Goal: Task Accomplishment & Management: Manage account settings

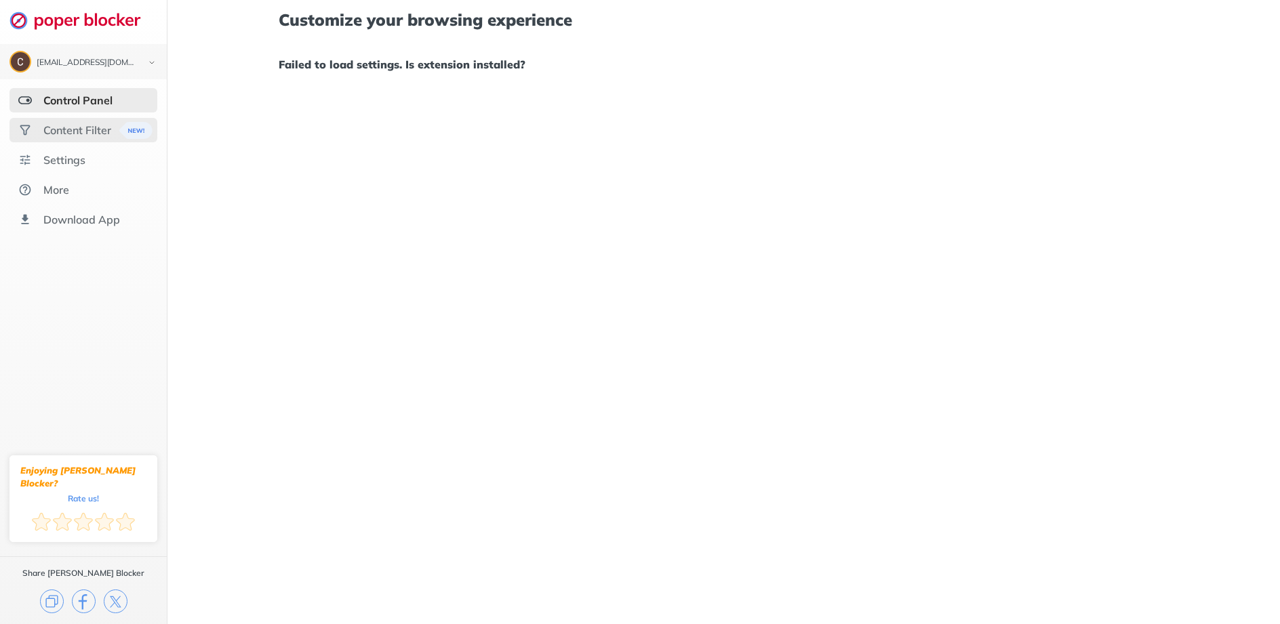
click at [79, 123] on div "Content Filter" at bounding box center [77, 130] width 68 height 14
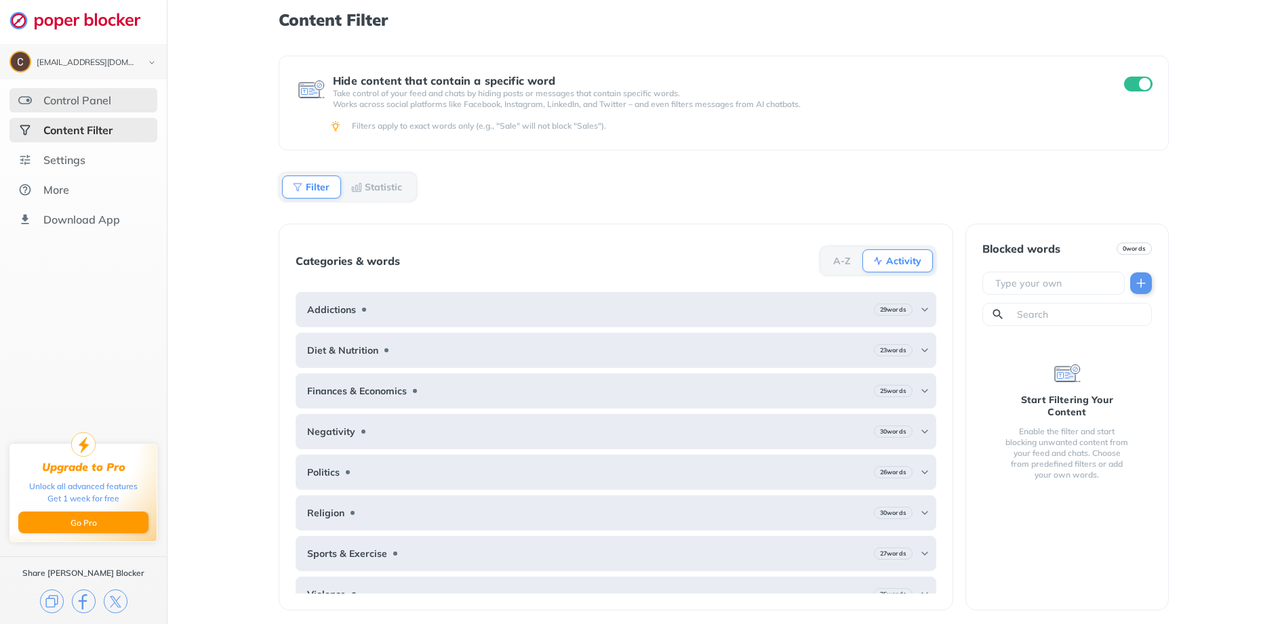
click at [84, 101] on div "Control Panel" at bounding box center [77, 101] width 68 height 14
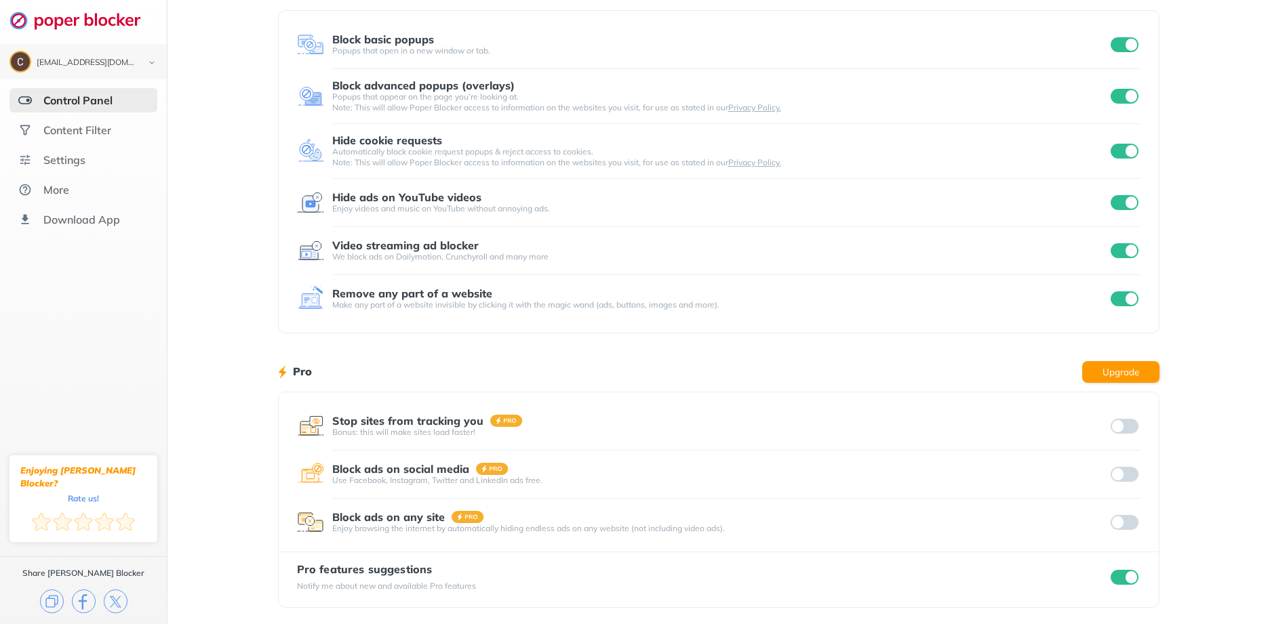
scroll to position [77, 0]
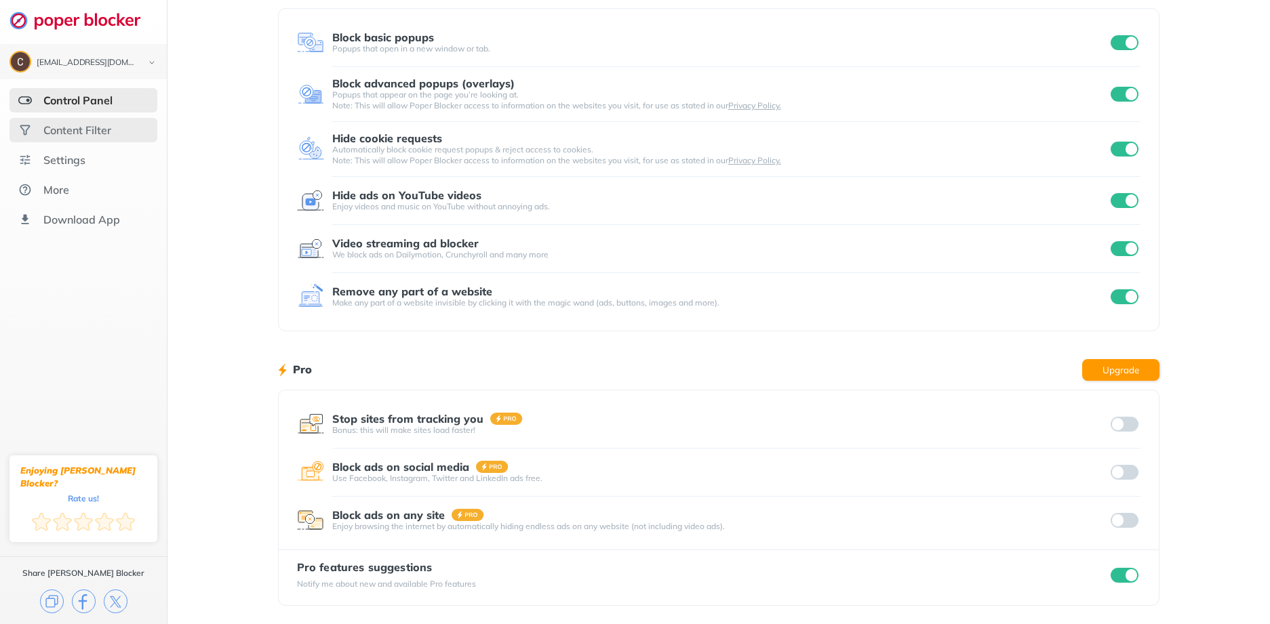
click at [83, 127] on div "Content Filter" at bounding box center [77, 130] width 68 height 14
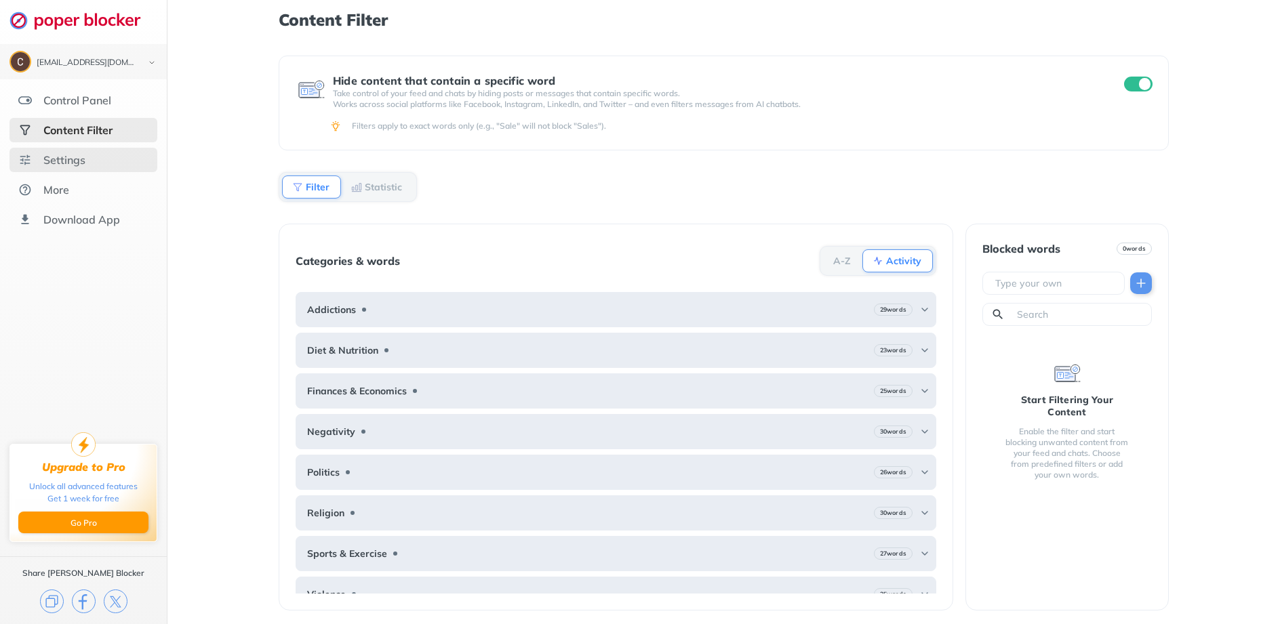
click at [59, 158] on div "Settings" at bounding box center [64, 160] width 42 height 14
